Goal: Find specific page/section: Find specific page/section

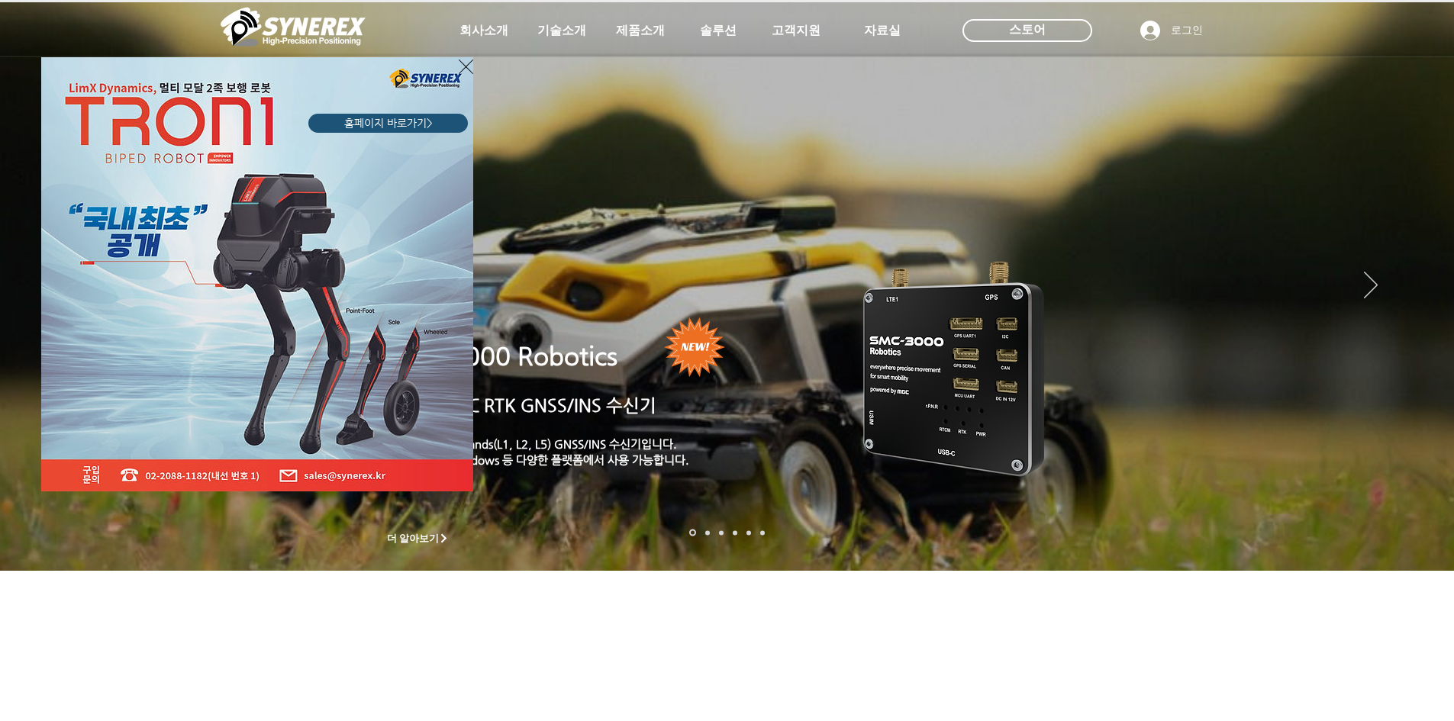
click at [463, 66] on icon "사이트로 돌아가기" at bounding box center [466, 66] width 15 height 19
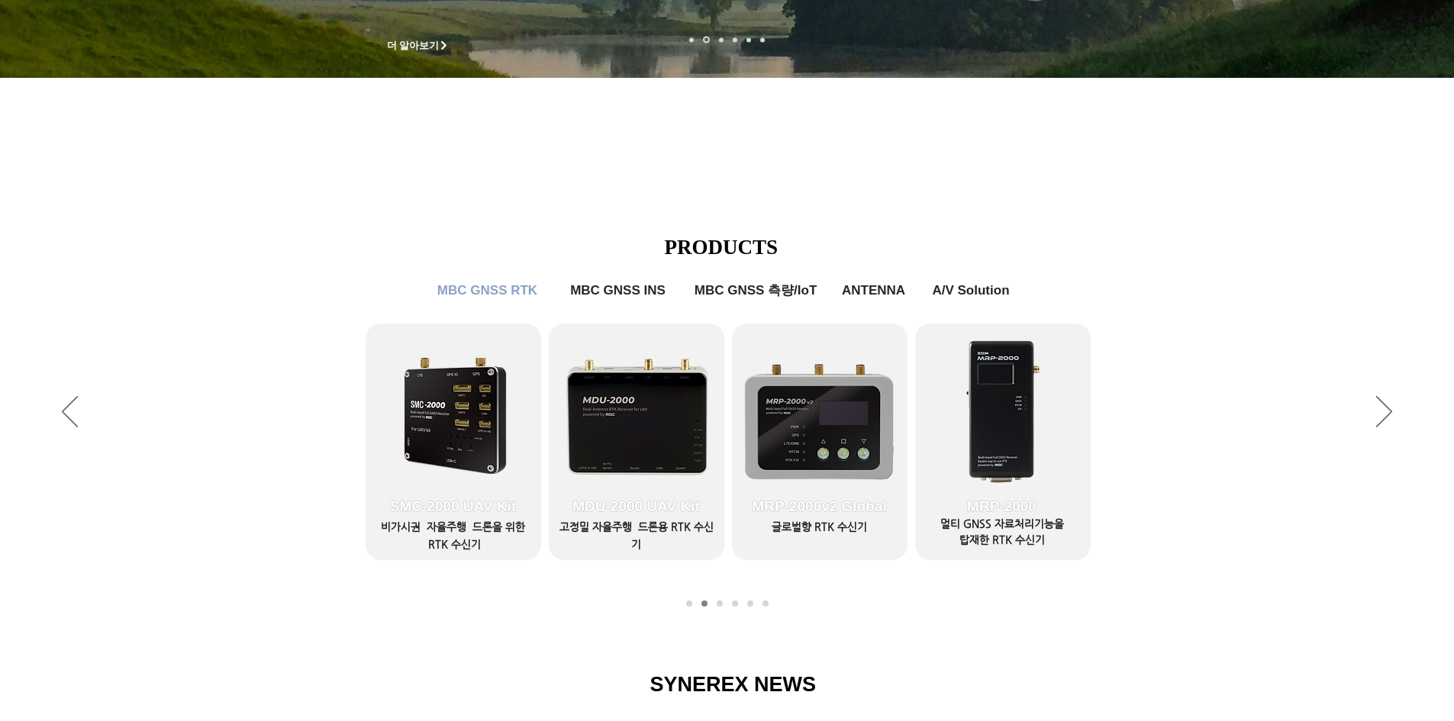
scroll to position [687, 0]
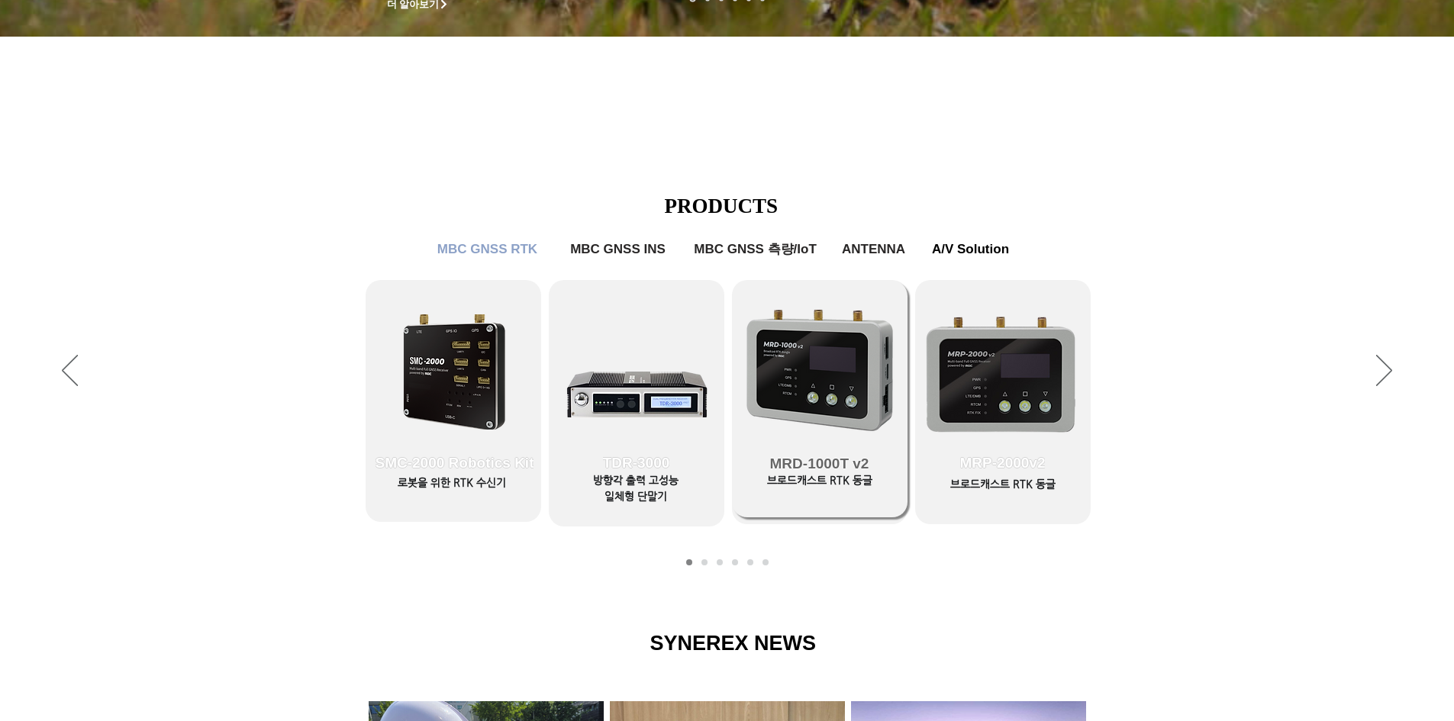
click at [804, 401] on link "MRD-1000T v2" at bounding box center [820, 399] width 176 height 237
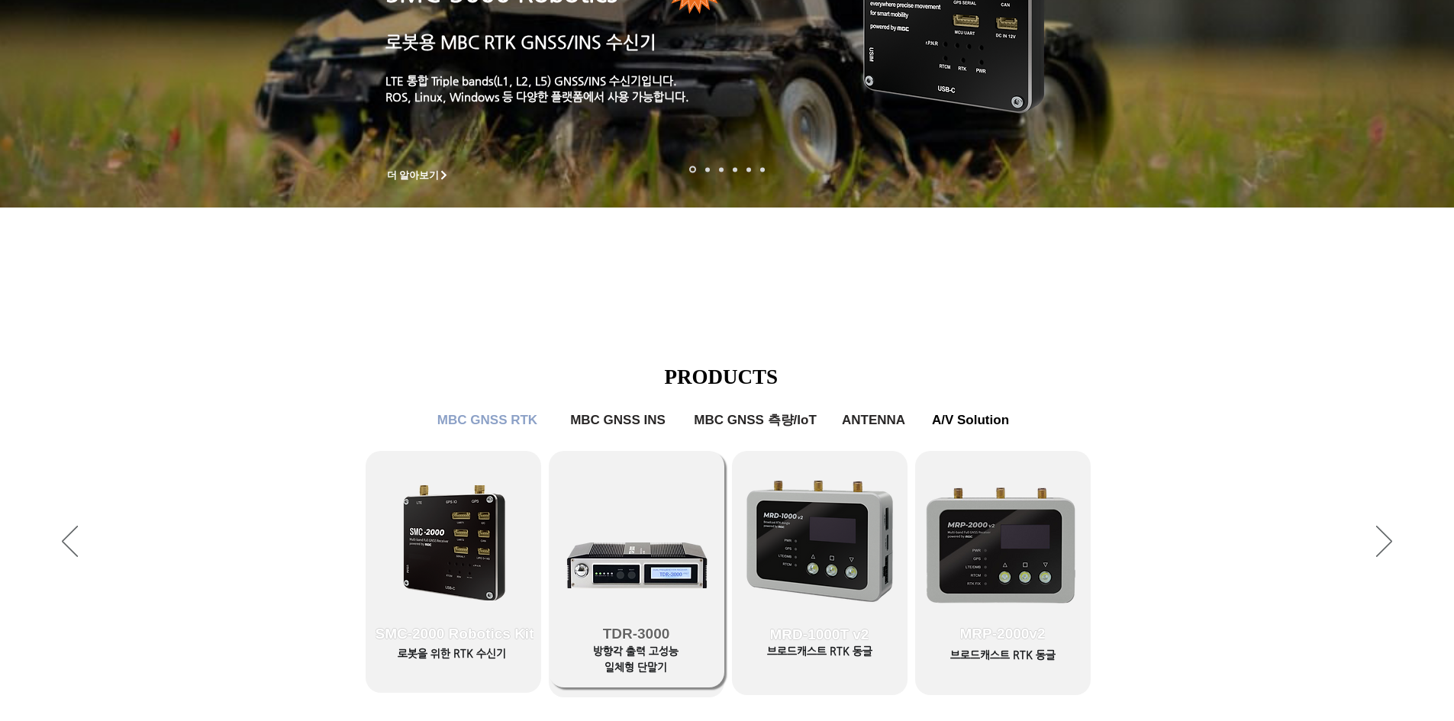
scroll to position [687, 0]
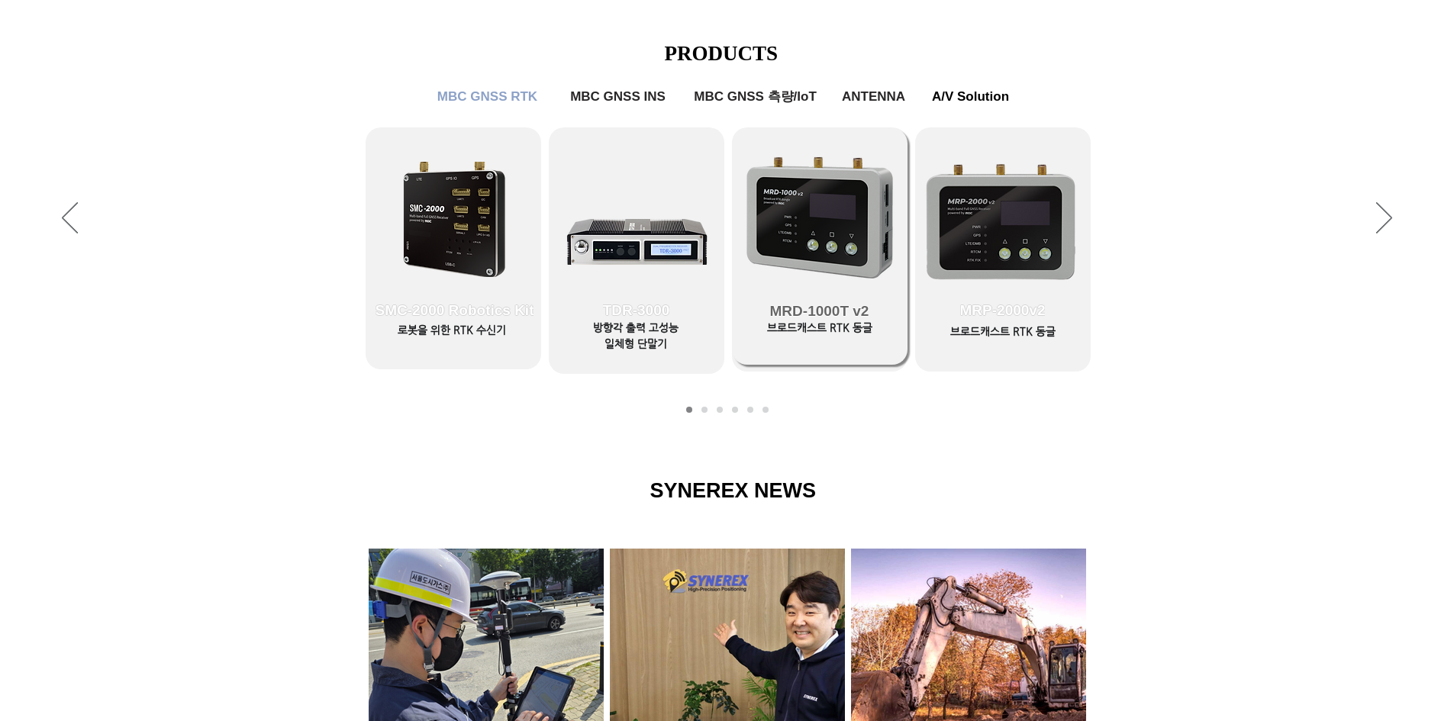
click at [847, 293] on span "MRD-1000T v2" at bounding box center [820, 311] width 176 height 107
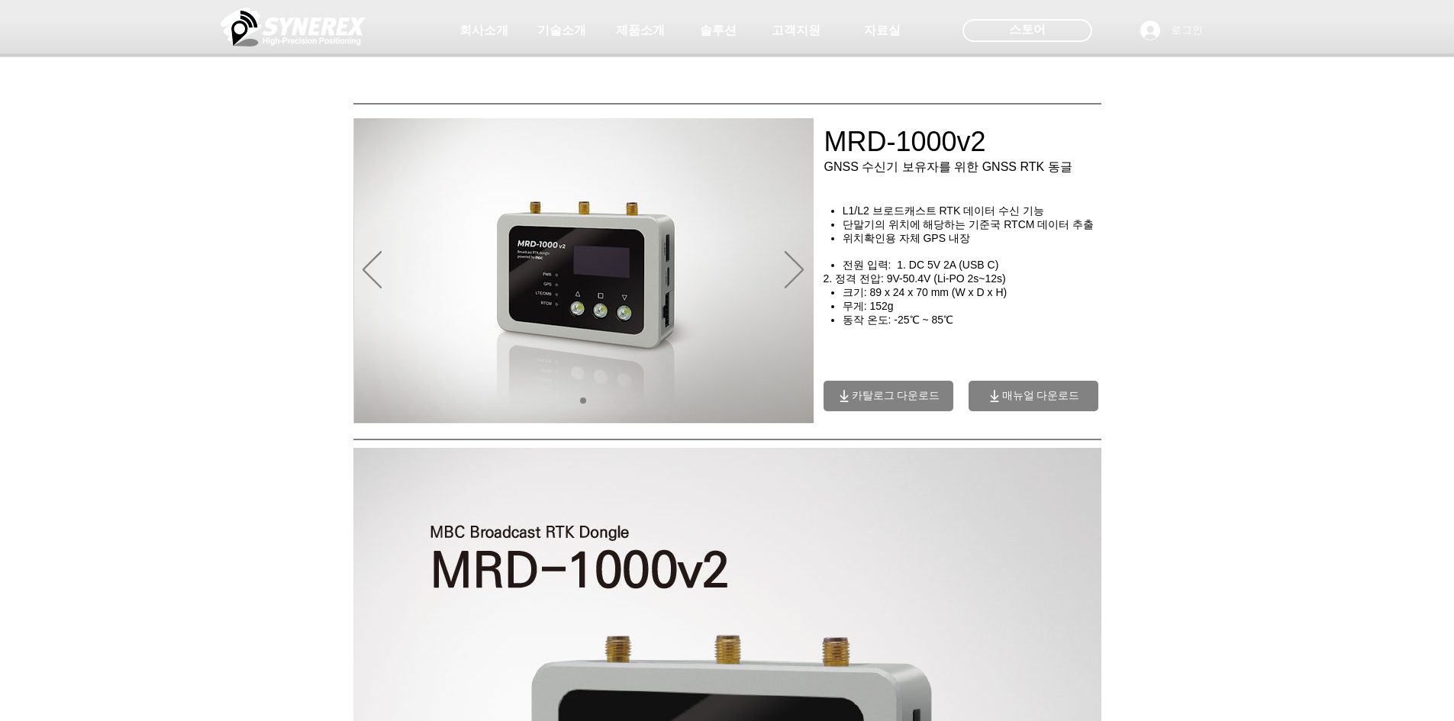
drag, startPoint x: 827, startPoint y: 140, endPoint x: 1003, endPoint y: 141, distance: 175.5
click at [1003, 141] on div at bounding box center [727, 113] width 1454 height 226
